Goal: Task Accomplishment & Management: Manage account settings

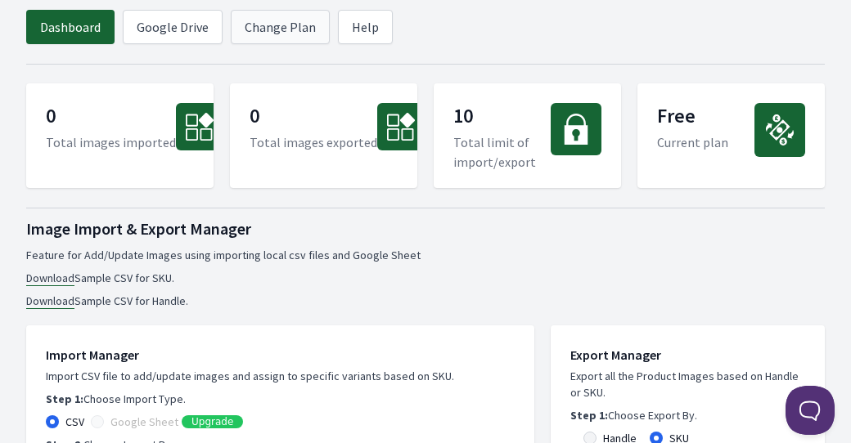
click at [296, 22] on link "Change Plan" at bounding box center [280, 27] width 99 height 34
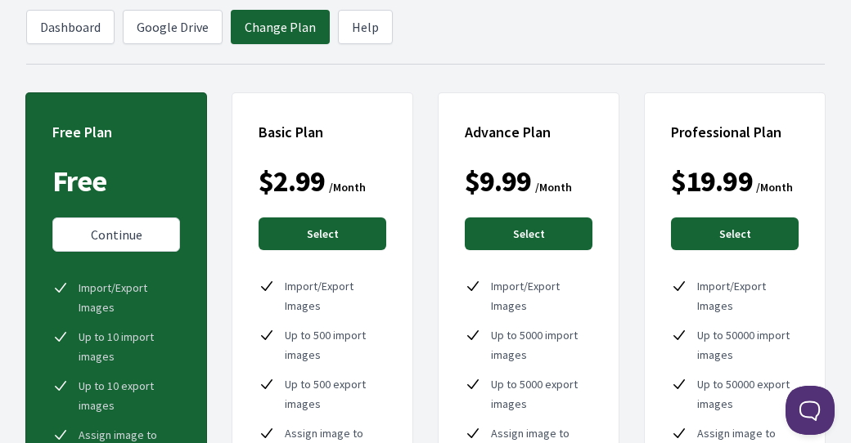
click at [509, 231] on link "Select" at bounding box center [529, 234] width 128 height 33
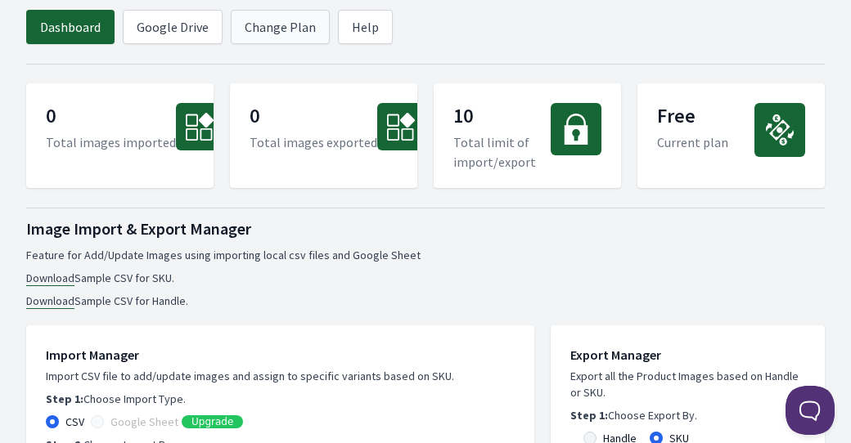
click at [292, 37] on link "Change Plan" at bounding box center [280, 27] width 99 height 34
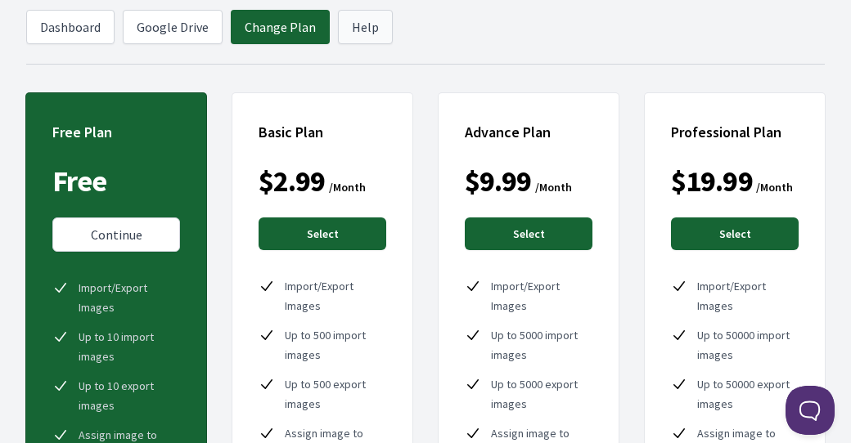
click at [360, 22] on link "Help" at bounding box center [365, 27] width 55 height 34
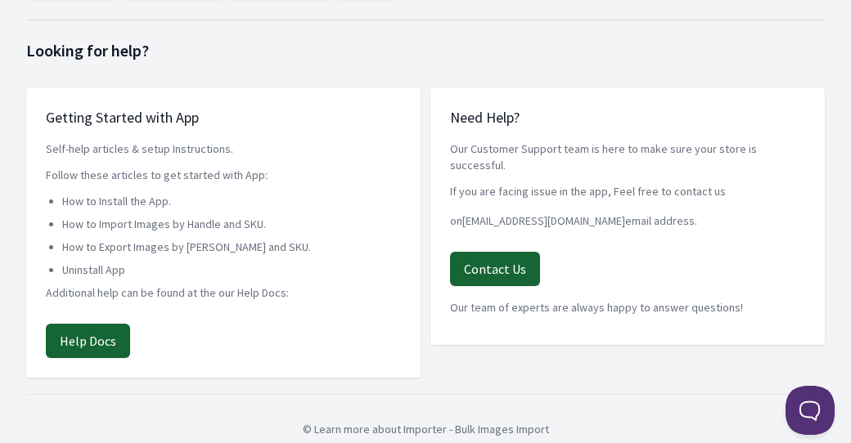
scroll to position [65, 0]
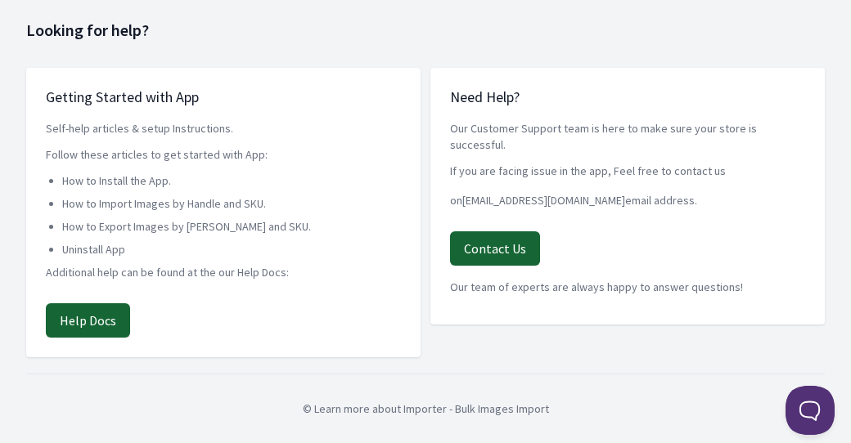
click at [85, 331] on link "Help Docs" at bounding box center [88, 320] width 84 height 34
